Goal: Task Accomplishment & Management: Use online tool/utility

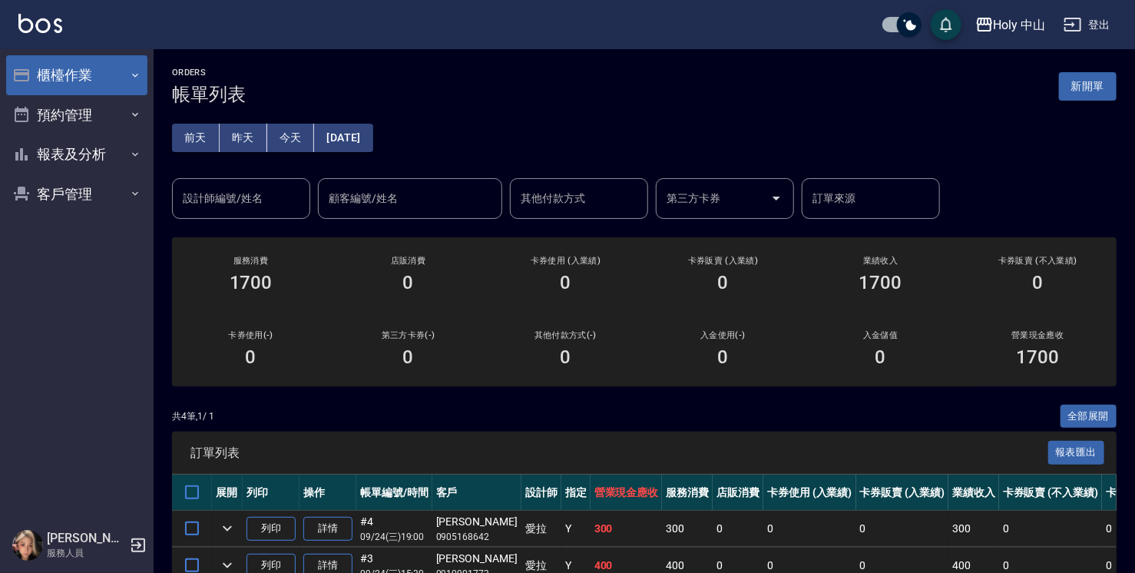
click at [135, 75] on icon "button" at bounding box center [135, 75] width 12 height 12
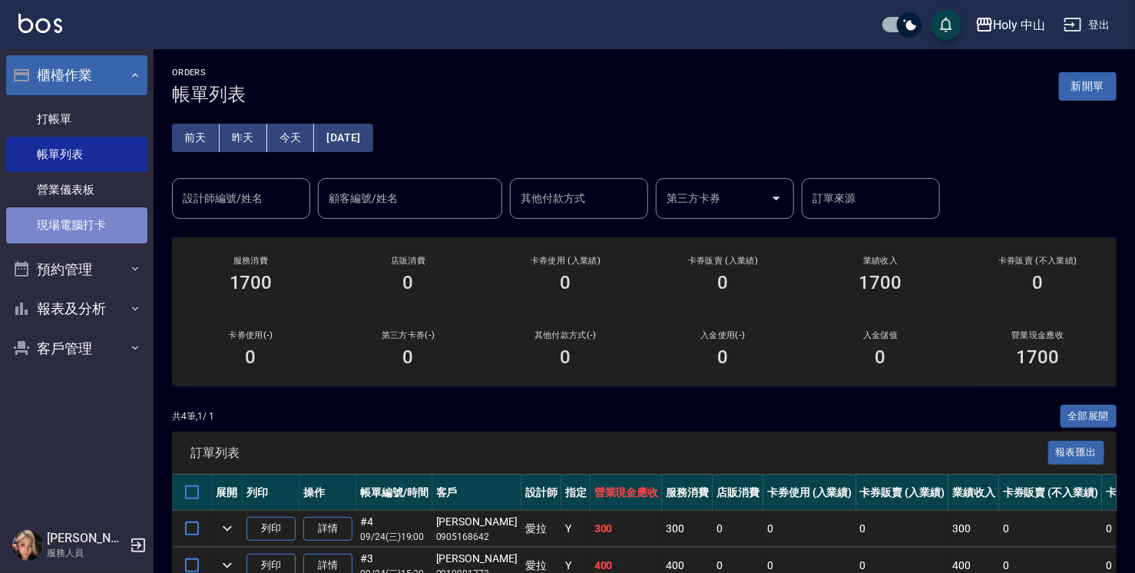
click at [122, 224] on link "現場電腦打卡" at bounding box center [76, 224] width 141 height 35
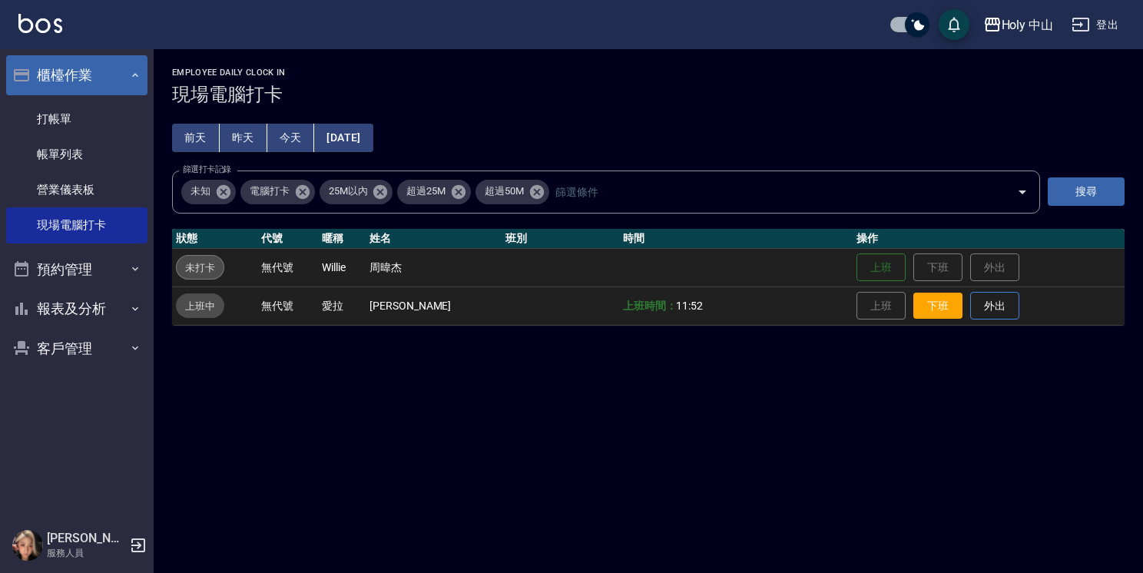
click at [934, 312] on button "下班" at bounding box center [937, 306] width 49 height 27
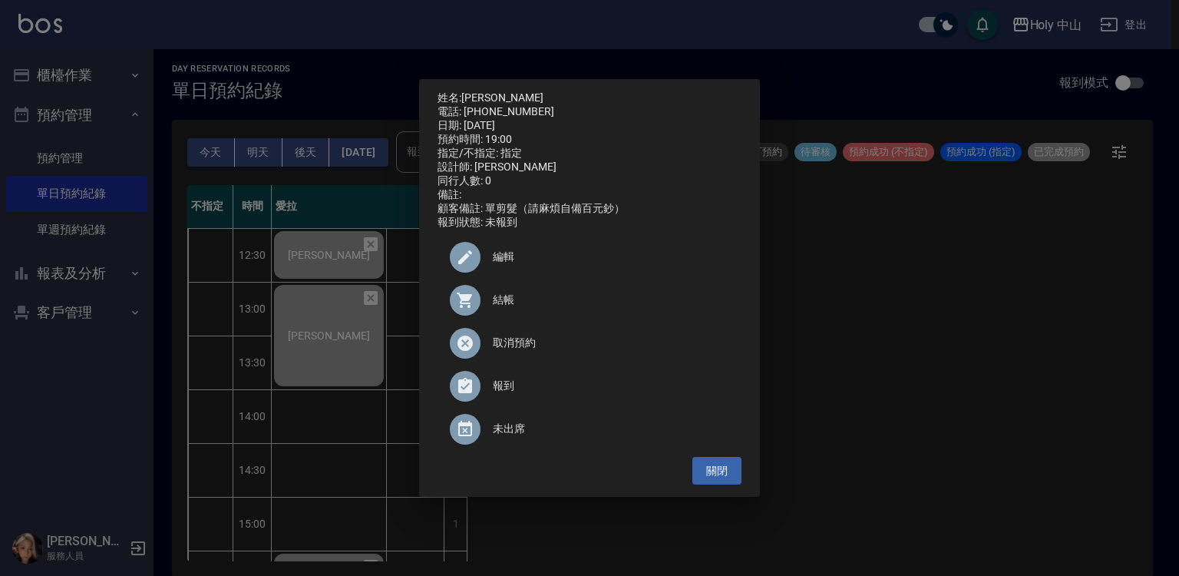
scroll to position [538, 0]
